Goal: Contribute content

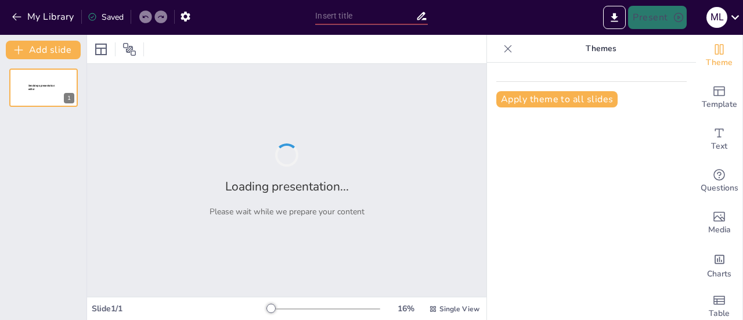
type input "Evolució del Sentit Artístic: De la Prehistòria al Barroc"
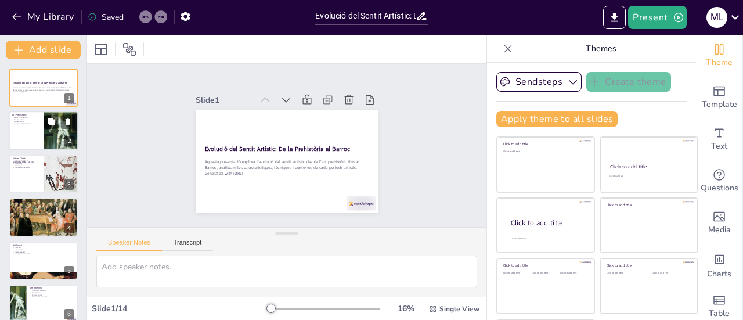
click at [34, 135] on div at bounding box center [44, 130] width 70 height 39
checkbox input "true"
type textarea "Lo Ipsum do Sitametcon ad eli seddoeius temporincid ut l'etd magnaaliqua eni ad…"
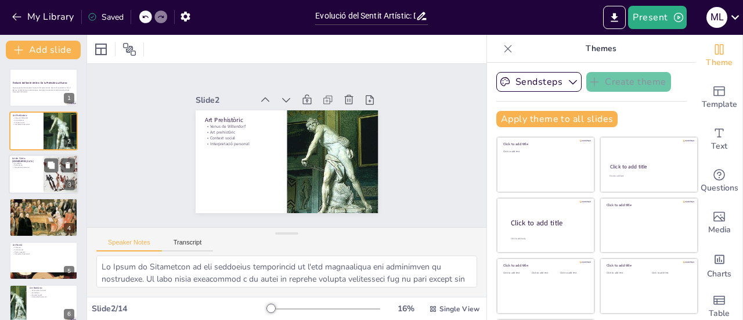
click at [33, 165] on p "Poder egipci" at bounding box center [26, 165] width 28 height 2
checkbox input "true"
type textarea "La Piràmide de Kheops és una de les estructures més emblemàtiques de l'Antic Eg…"
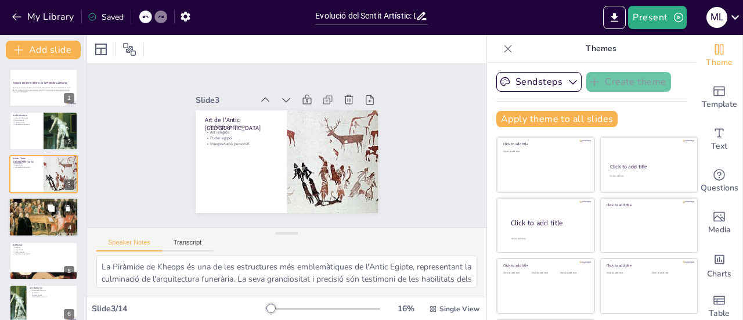
click at [35, 225] on div at bounding box center [44, 217] width 70 height 46
checkbox input "true"
type textarea "El Partenó és un exemple paradigmàtic de la bellesa clàssica grega, amb una com…"
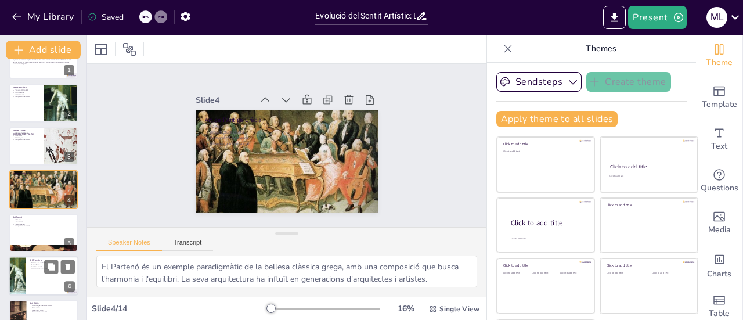
click at [33, 272] on div at bounding box center [44, 275] width 70 height 39
checkbox input "true"
type textarea "El Pantocràtor de Taüll és una obra destacada de l'art romànic, representant la…"
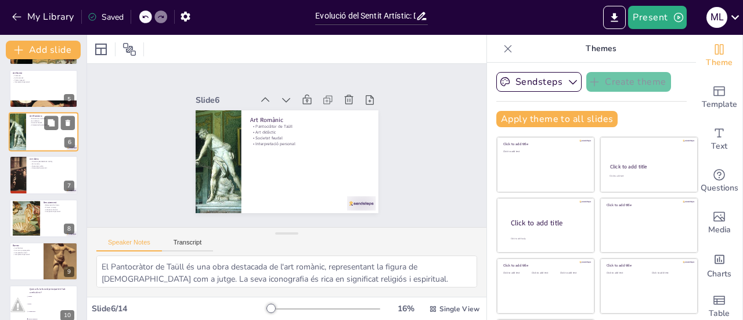
scroll to position [230, 0]
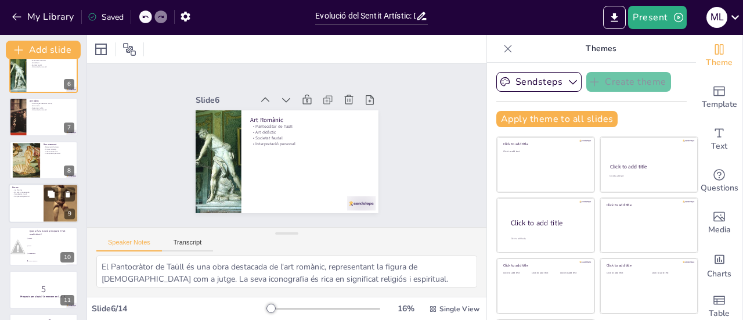
click at [29, 212] on div at bounding box center [44, 202] width 70 height 39
checkbox input "true"
type textarea "Les Menines de [PERSON_NAME] és un exemple excepcional de l'art barroc, amb una…"
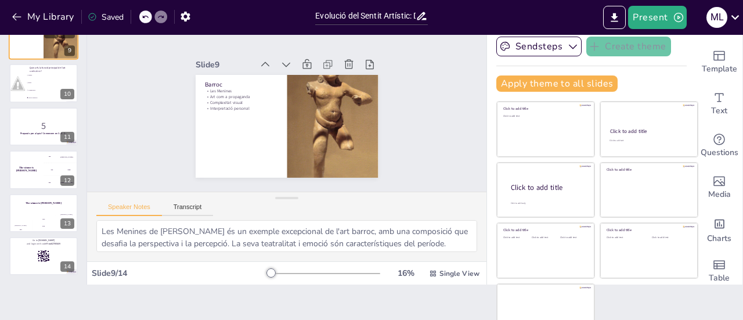
scroll to position [52, 0]
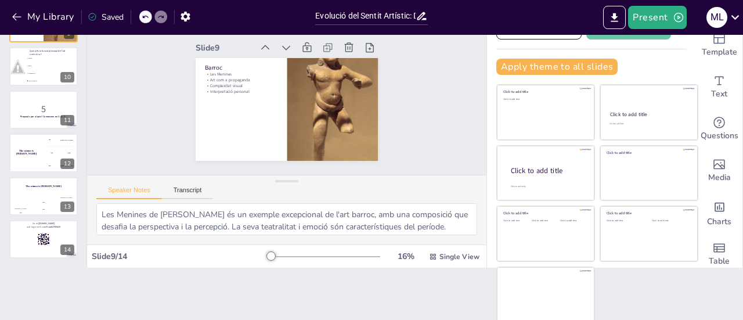
checkbox input "true"
